Goal: Task Accomplishment & Management: Manage account settings

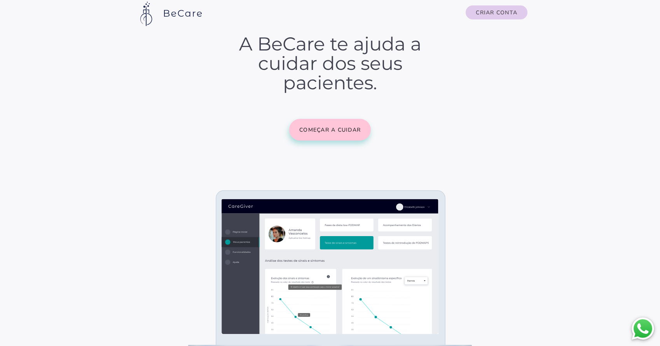
scroll to position [17, 0]
click at [324, 134] on button "Começar a cuidar" at bounding box center [330, 130] width 82 height 22
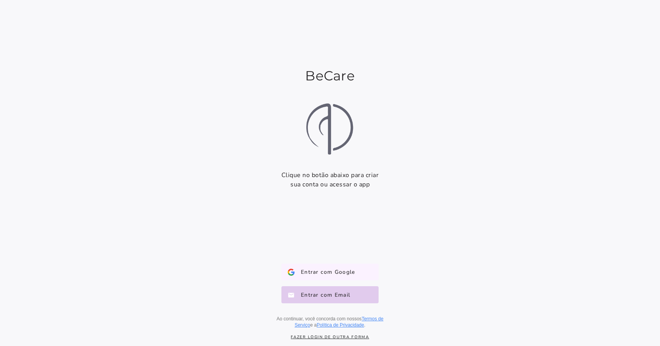
click at [306, 276] on button "Entrar com Google Google" at bounding box center [329, 272] width 97 height 17
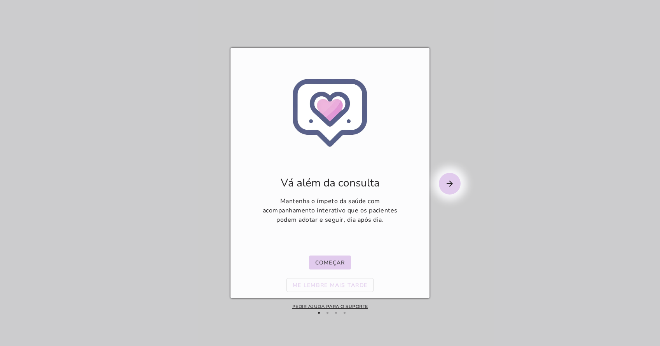
click at [0, 0] on slot "arrow_forward" at bounding box center [0, 0] width 0 height 0
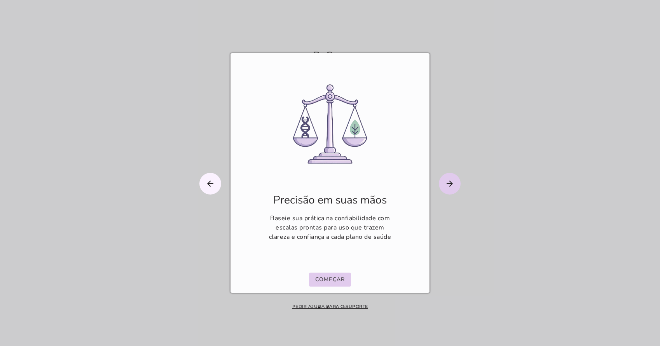
click at [451, 190] on mwc-icon "arrow_forward" at bounding box center [450, 184] width 22 height 22
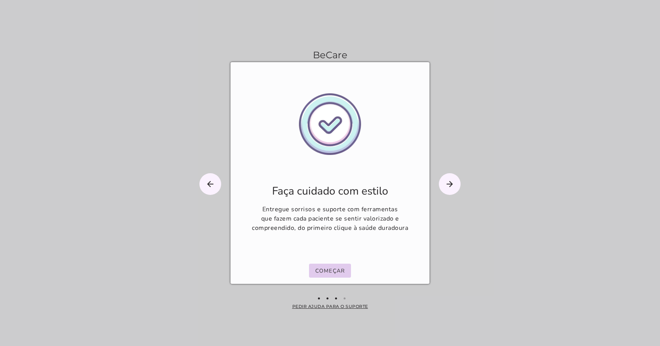
click at [478, 209] on div at bounding box center [330, 173] width 660 height 346
click at [443, 181] on mwc-icon "arrow_forward" at bounding box center [450, 184] width 22 height 22
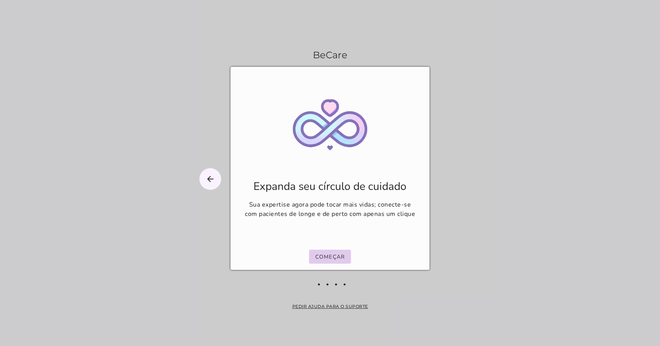
click at [445, 180] on div at bounding box center [330, 173] width 660 height 346
click at [0, 0] on slot "Começar" at bounding box center [0, 0] width 0 height 0
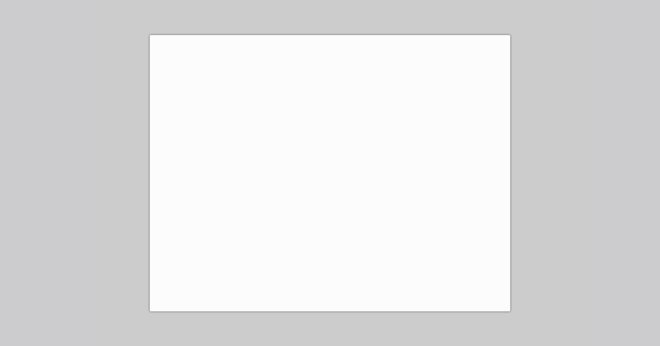
scroll to position [290, 0]
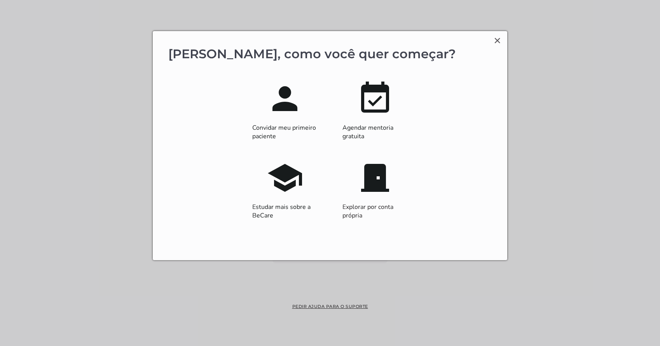
click at [0, 0] on slot "school" at bounding box center [0, 0] width 0 height 0
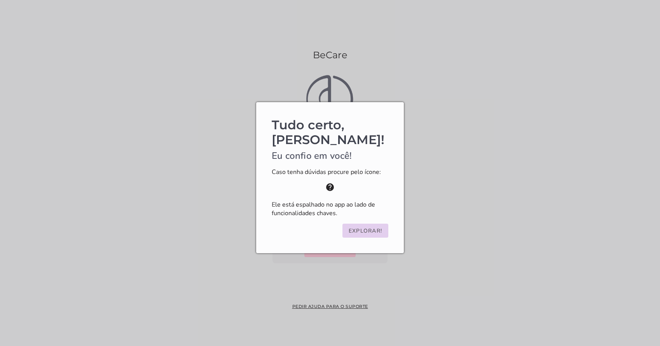
click at [0, 0] on slot "Explorar!" at bounding box center [0, 0] width 0 height 0
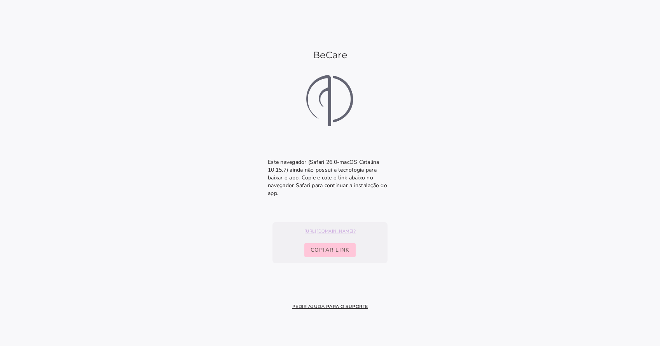
scroll to position [0, 0]
click at [347, 228] on link "https://giver.becare.life/installation/prompt?" at bounding box center [329, 231] width 105 height 6
click at [323, 170] on p "Este navegador ( Safari 26.0 - macOS Catalina 10.15.7 ) ainda não possui a tecn…" at bounding box center [330, 177] width 124 height 39
click at [334, 114] on img at bounding box center [330, 101] width 66 height 66
click at [327, 101] on img at bounding box center [330, 101] width 66 height 66
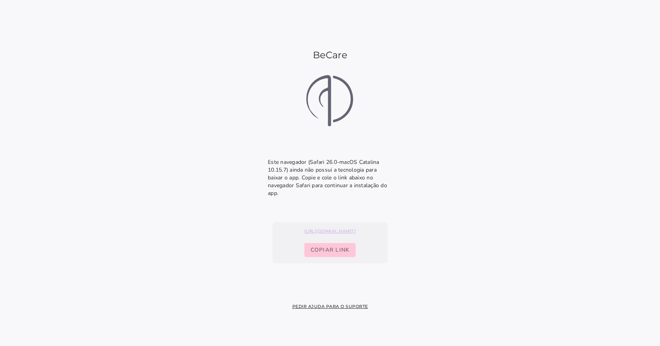
drag, startPoint x: 345, startPoint y: 321, endPoint x: 345, endPoint y: 314, distance: 7.0
click at [345, 320] on installation-next-step-page at bounding box center [330, 173] width 660 height 346
click at [0, 0] on slot "Pedir ajuda para o suporte" at bounding box center [0, 0] width 0 height 0
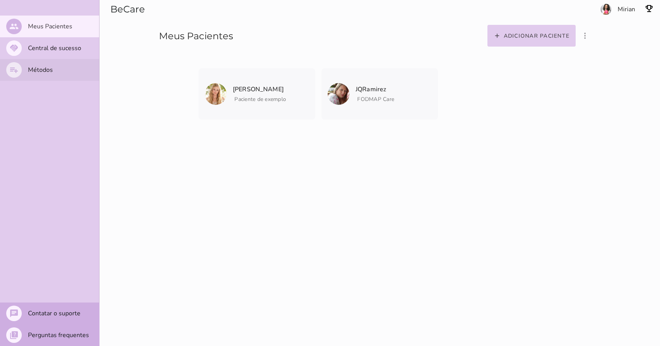
click at [54, 79] on mwc-list-item "playlist_add Métodos" at bounding box center [49, 70] width 99 height 22
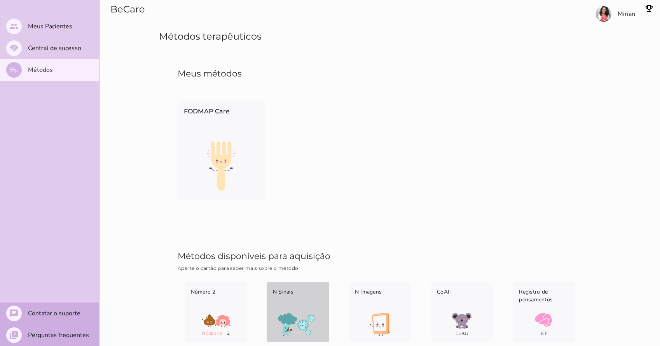
click at [292, 312] on div "N Sinais" at bounding box center [297, 297] width 62 height 31
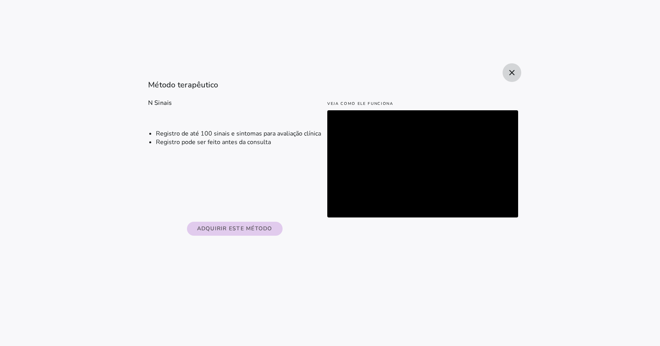
click at [512, 72] on icon "close" at bounding box center [511, 72] width 9 height 9
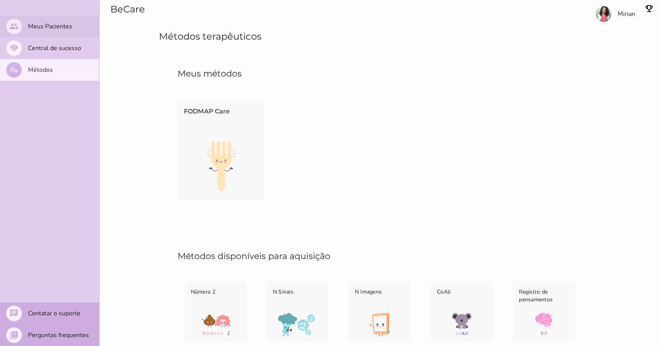
click at [64, 31] on mwc-list-item "people Meus Pacientes" at bounding box center [49, 27] width 99 height 22
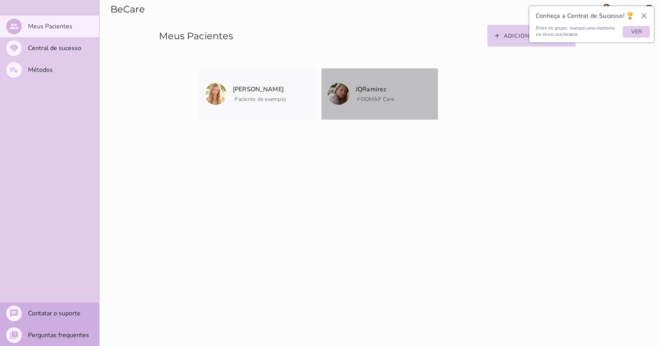
click at [386, 104] on mwc-list-item "JQRamirez FODMAP Care Arquivar paciente Quando você finalizar a terapia digital…" at bounding box center [379, 93] width 117 height 51
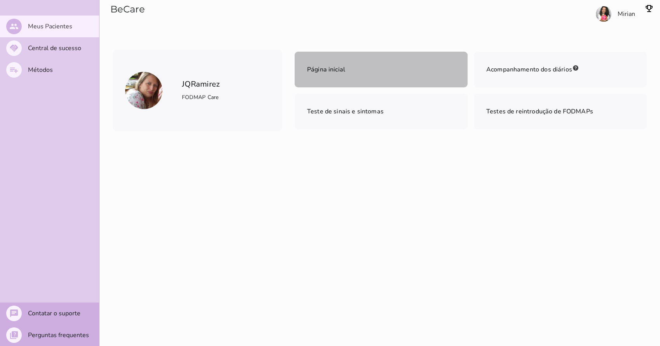
click at [376, 77] on mwc-list-item "Página inicial" at bounding box center [380, 70] width 173 height 36
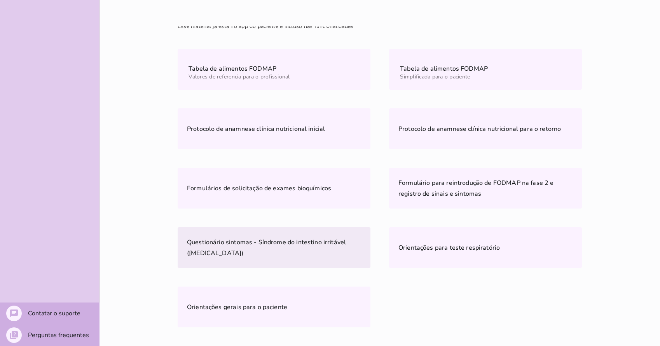
scroll to position [434, 0]
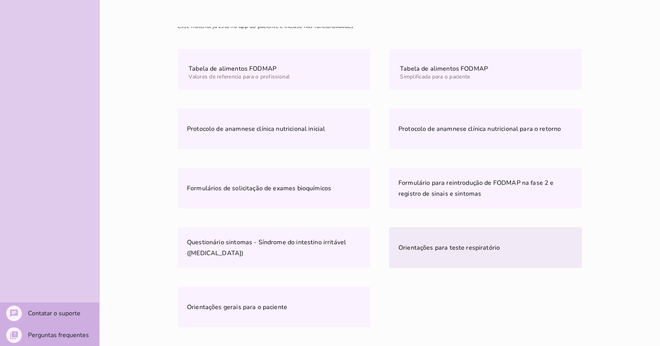
click at [448, 251] on span "Orientações para teste respiratório" at bounding box center [448, 248] width 101 height 9
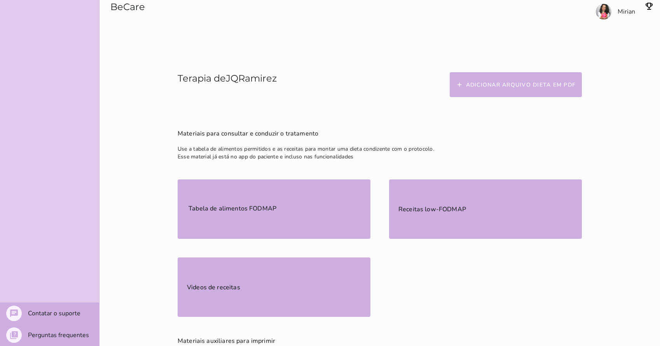
scroll to position [96, 0]
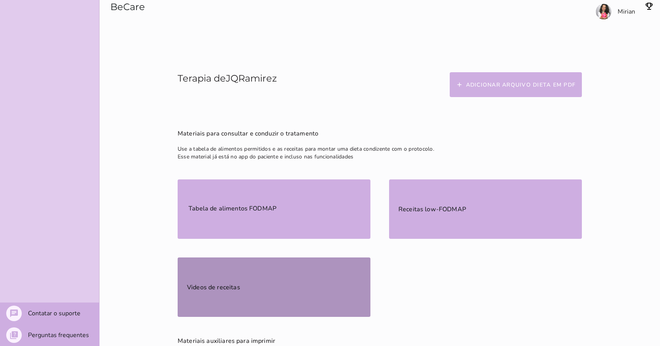
click at [0, 0] on slot "Videos de receitas" at bounding box center [0, 0] width 0 height 0
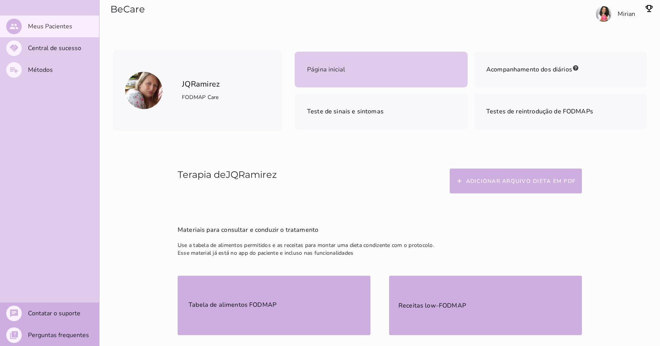
scroll to position [0, 0]
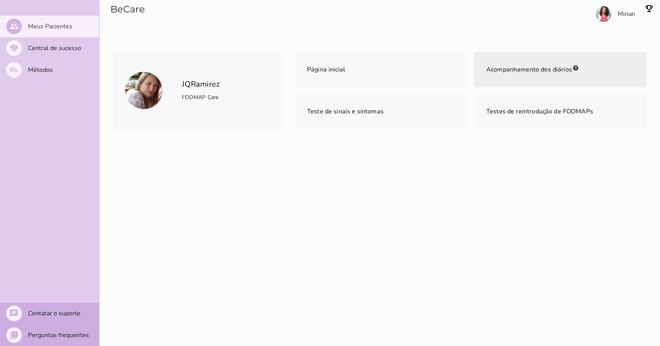
click at [507, 77] on mwc-list-item "Acompanhamento dos diários" at bounding box center [560, 70] width 173 height 36
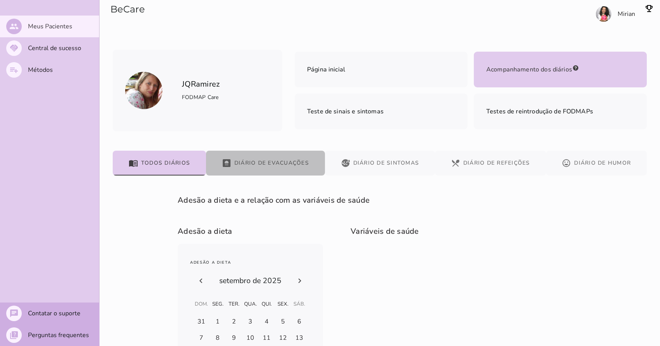
click at [264, 169] on button "bathroom Diário de Evacuações" at bounding box center [265, 163] width 119 height 25
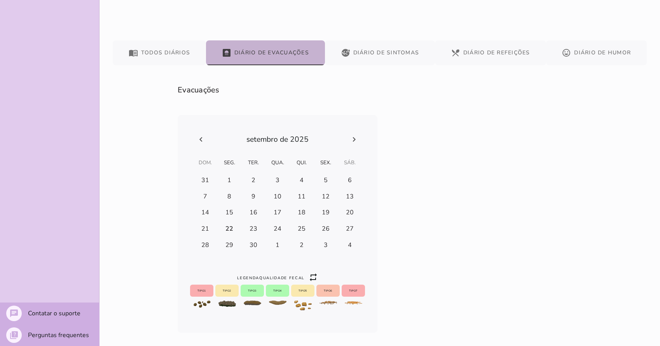
scroll to position [110, 0]
click at [381, 51] on button "sick Diário de Sintomas" at bounding box center [380, 53] width 110 height 25
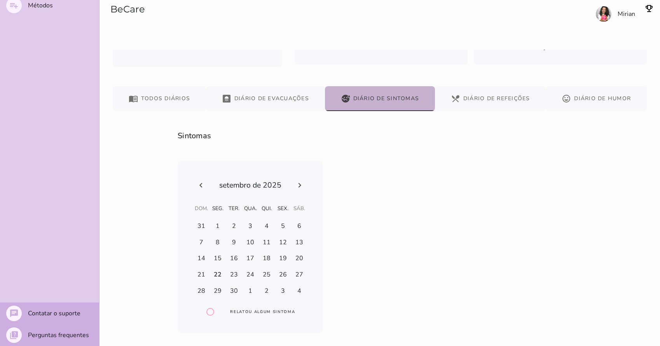
scroll to position [64, 0]
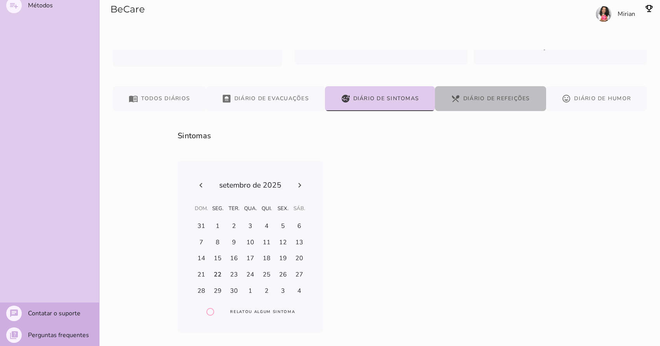
click at [501, 99] on button "restaurant_menu Diário de Refeições" at bounding box center [490, 98] width 111 height 25
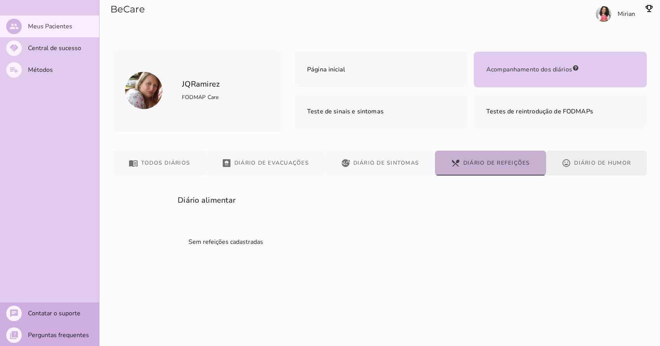
click at [588, 171] on button "mood Diário de Humor" at bounding box center [596, 163] width 101 height 25
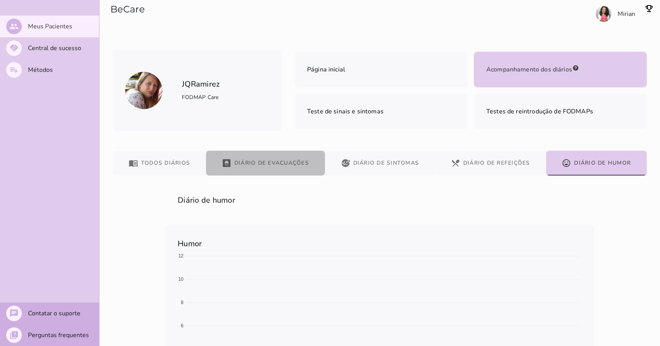
click at [284, 169] on button "bathroom Diário de Evacuações" at bounding box center [265, 163] width 119 height 25
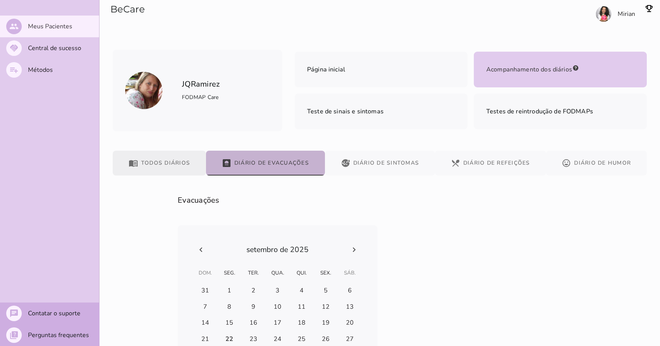
click at [132, 166] on button "menu_book Todos diários" at bounding box center [159, 163] width 93 height 25
